Goal: Task Accomplishment & Management: Manage account settings

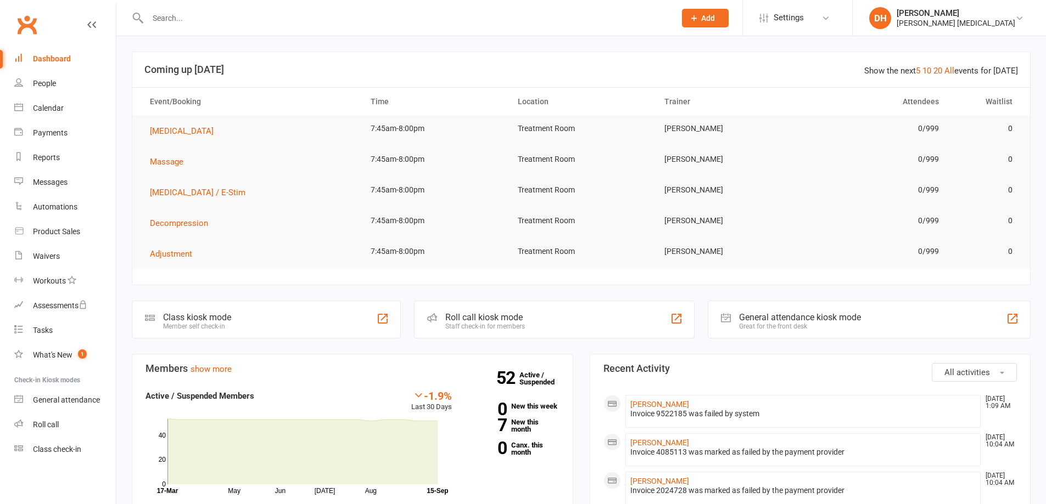
drag, startPoint x: 0, startPoint y: 0, endPoint x: 270, endPoint y: 19, distance: 270.2
click at [268, 5] on div at bounding box center [400, 18] width 536 height 36
click at [270, 19] on input "text" at bounding box center [405, 17] width 523 height 15
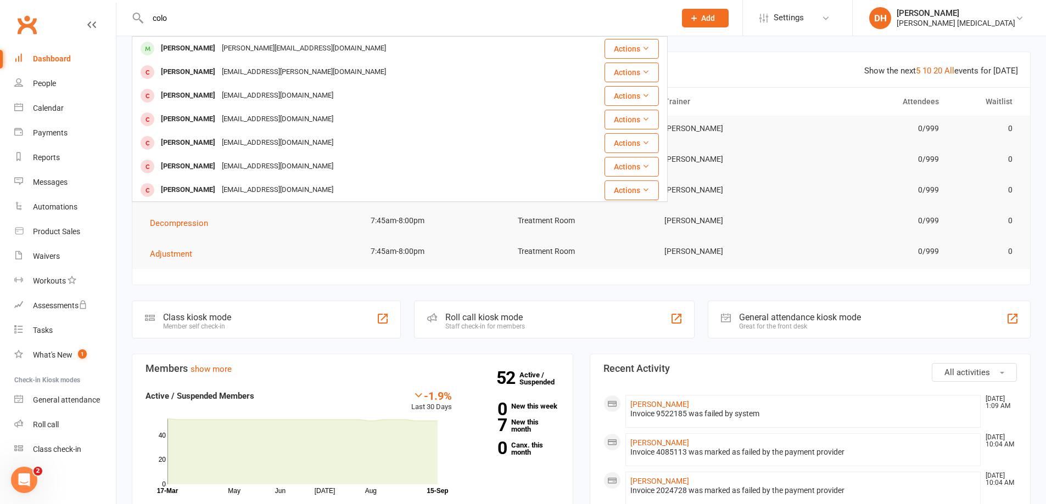
type input "colo"
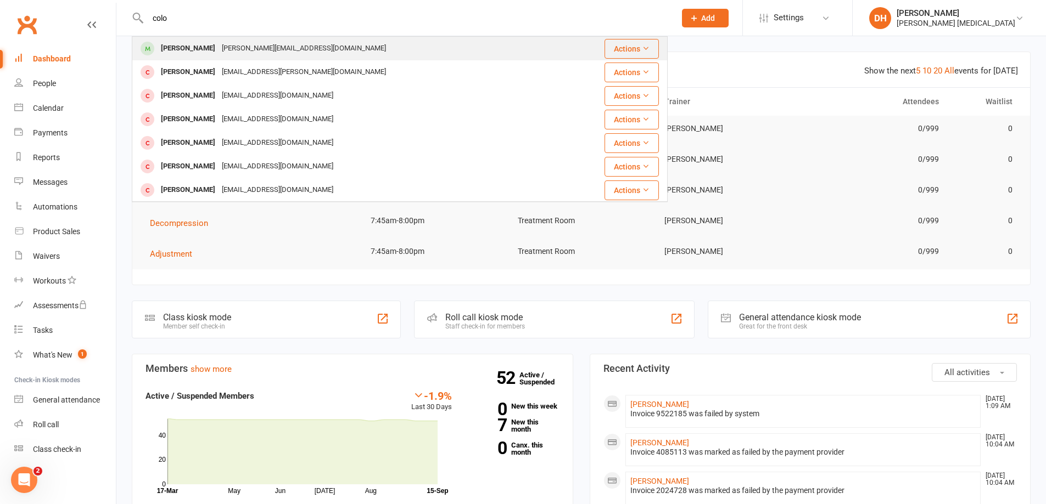
click at [250, 46] on div "[PERSON_NAME][EMAIL_ADDRESS][DOMAIN_NAME]" at bounding box center [303, 49] width 171 height 16
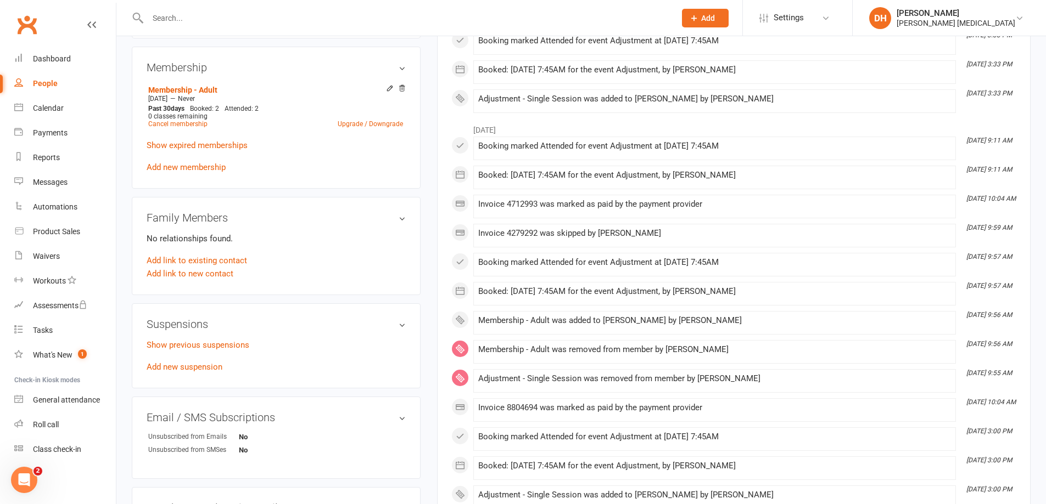
scroll to position [439, 0]
click at [202, 364] on link "Add new suspension" at bounding box center [185, 367] width 76 height 10
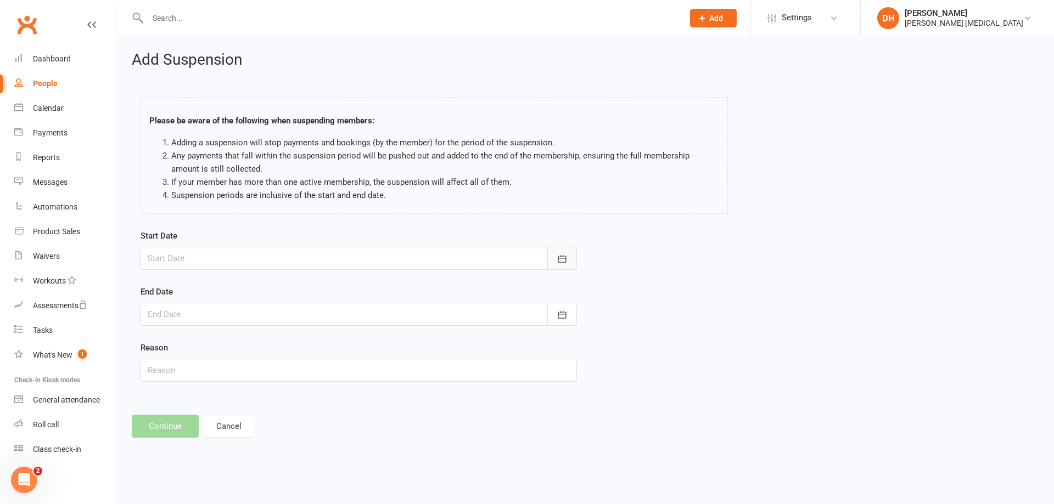
click at [553, 255] on button "button" at bounding box center [562, 258] width 30 height 23
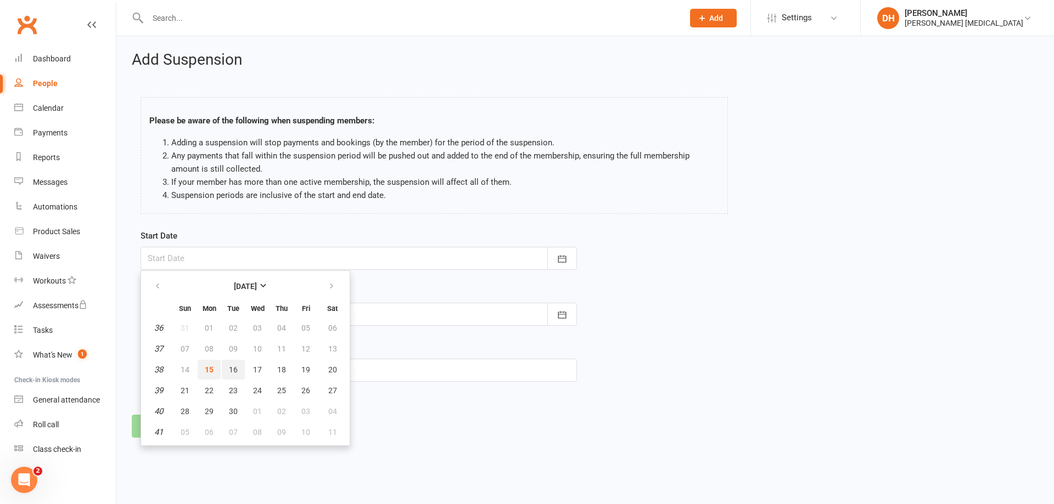
drag, startPoint x: 214, startPoint y: 369, endPoint x: 238, endPoint y: 372, distance: 23.7
click at [238, 372] on tr "38 14 15 16 17 18 19 20" at bounding box center [245, 370] width 202 height 20
click at [238, 372] on button "16" at bounding box center [233, 370] width 23 height 20
type input "[DATE]"
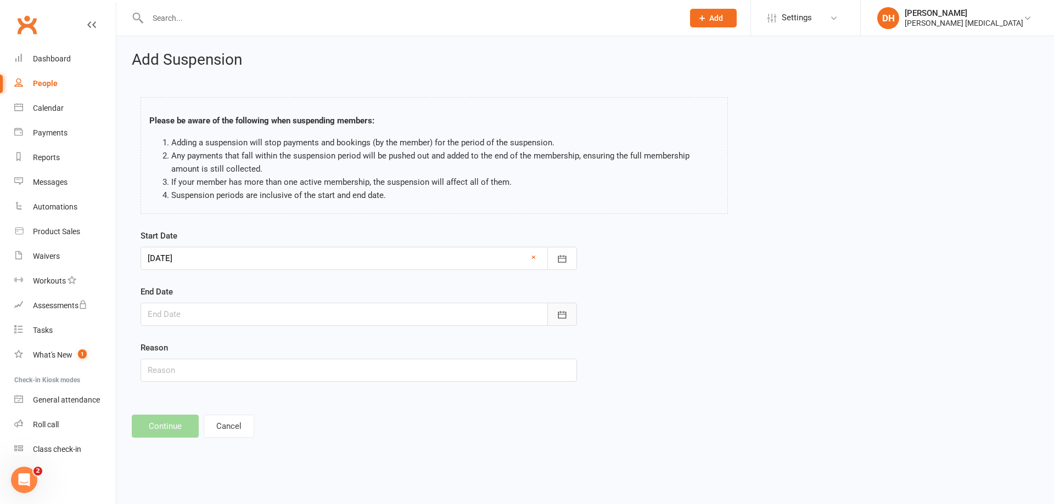
click at [560, 311] on icon "button" at bounding box center [562, 315] width 11 height 11
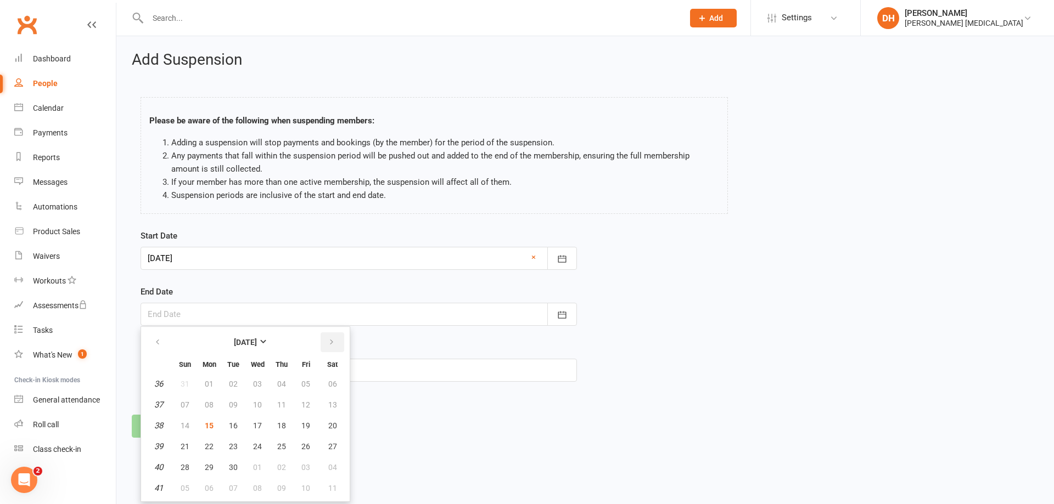
click at [329, 335] on button "button" at bounding box center [333, 343] width 24 height 20
click at [310, 465] on button "31" at bounding box center [305, 468] width 23 height 20
type input "[DATE]"
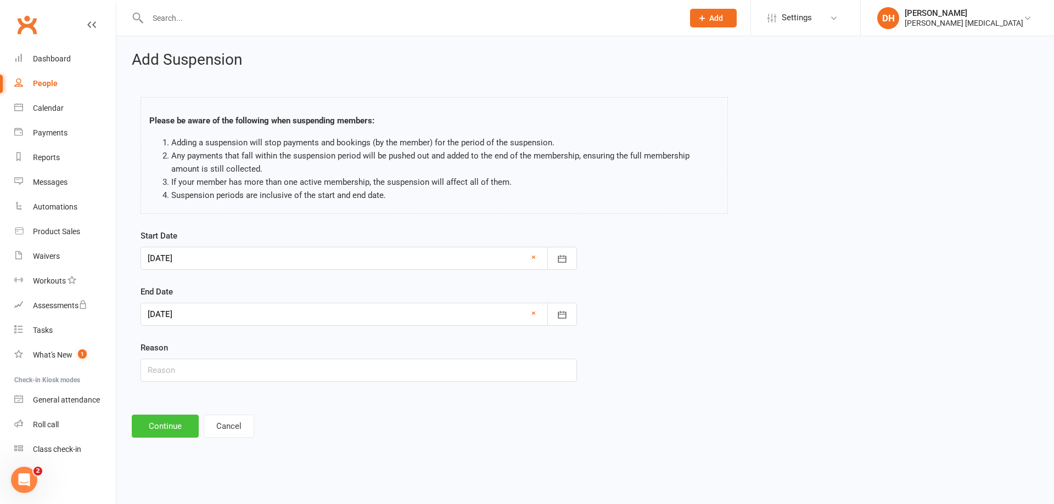
click at [160, 428] on button "Continue" at bounding box center [165, 426] width 67 height 23
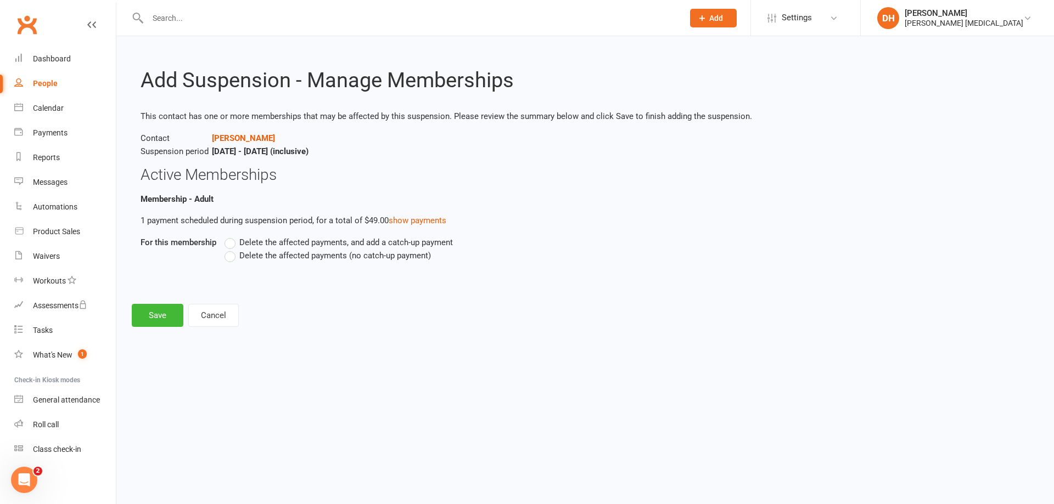
click at [232, 261] on label "Delete the affected payments (no catch-up payment)" at bounding box center [328, 255] width 206 height 13
click at [232, 249] on input "Delete the affected payments (no catch-up payment)" at bounding box center [228, 249] width 7 height 0
click at [155, 313] on button "Save" at bounding box center [158, 315] width 52 height 23
